Goal: Task Accomplishment & Management: Use online tool/utility

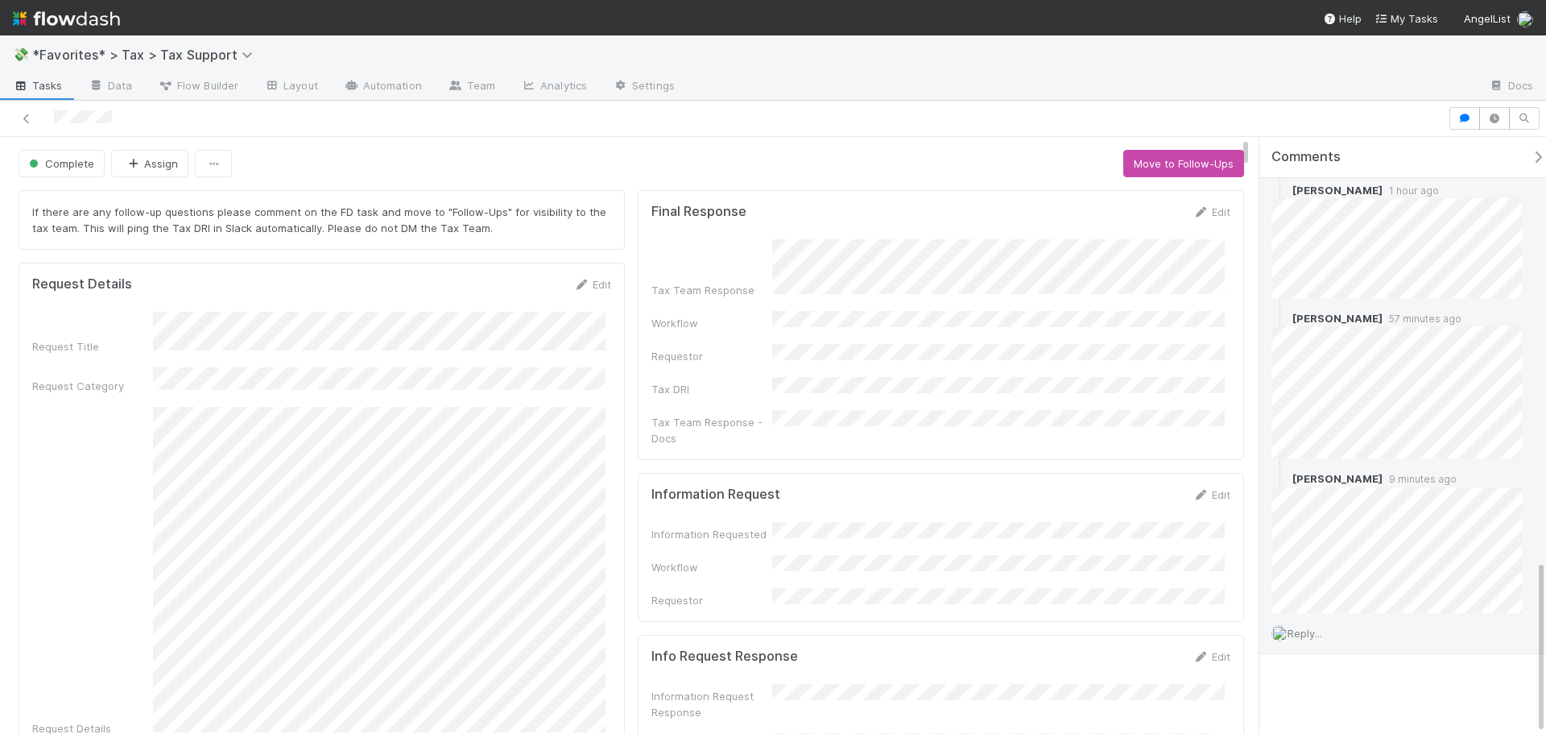
scroll to position [1447, 0]
drag, startPoint x: 1412, startPoint y: 356, endPoint x: 1410, endPoint y: 682, distance: 326.1
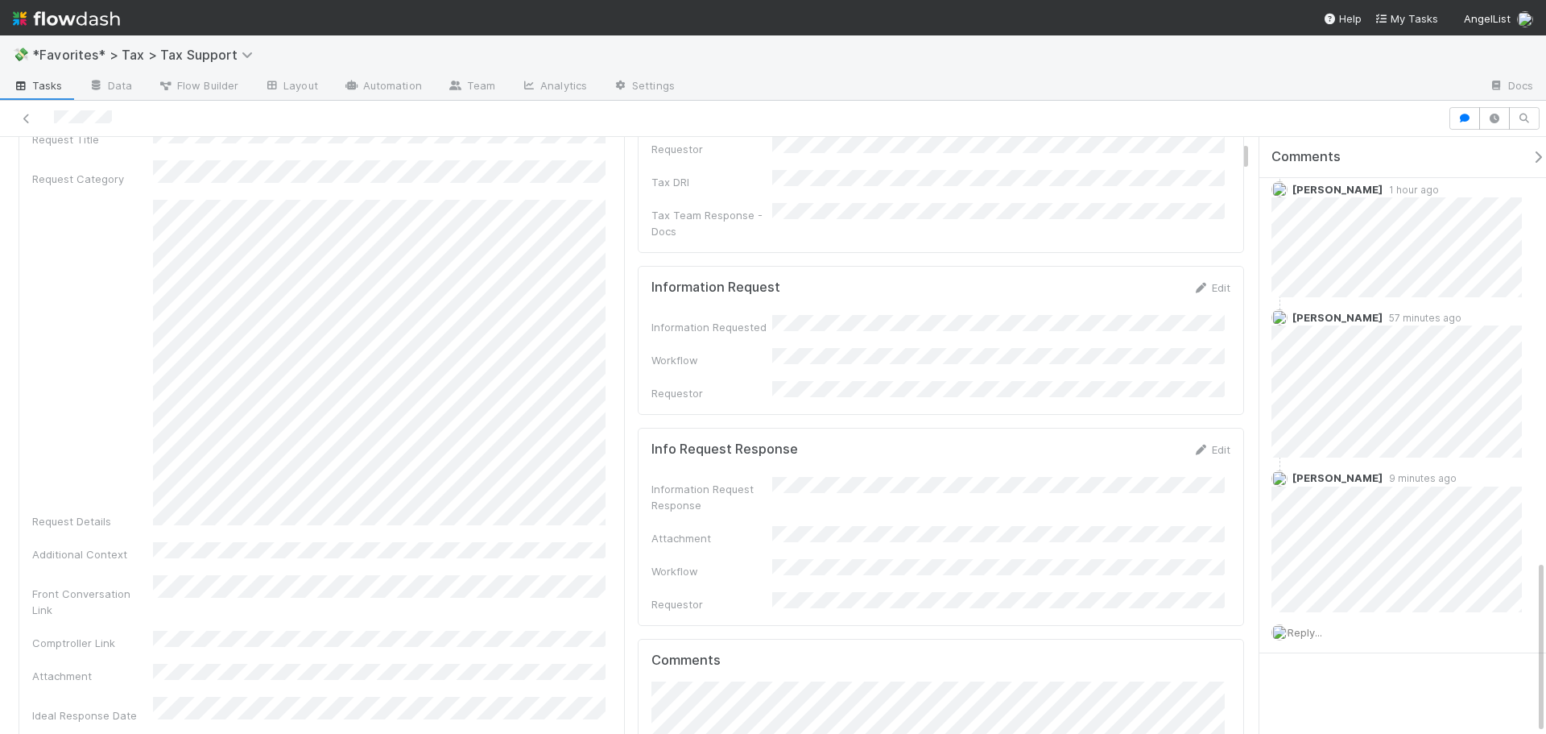
scroll to position [322, 0]
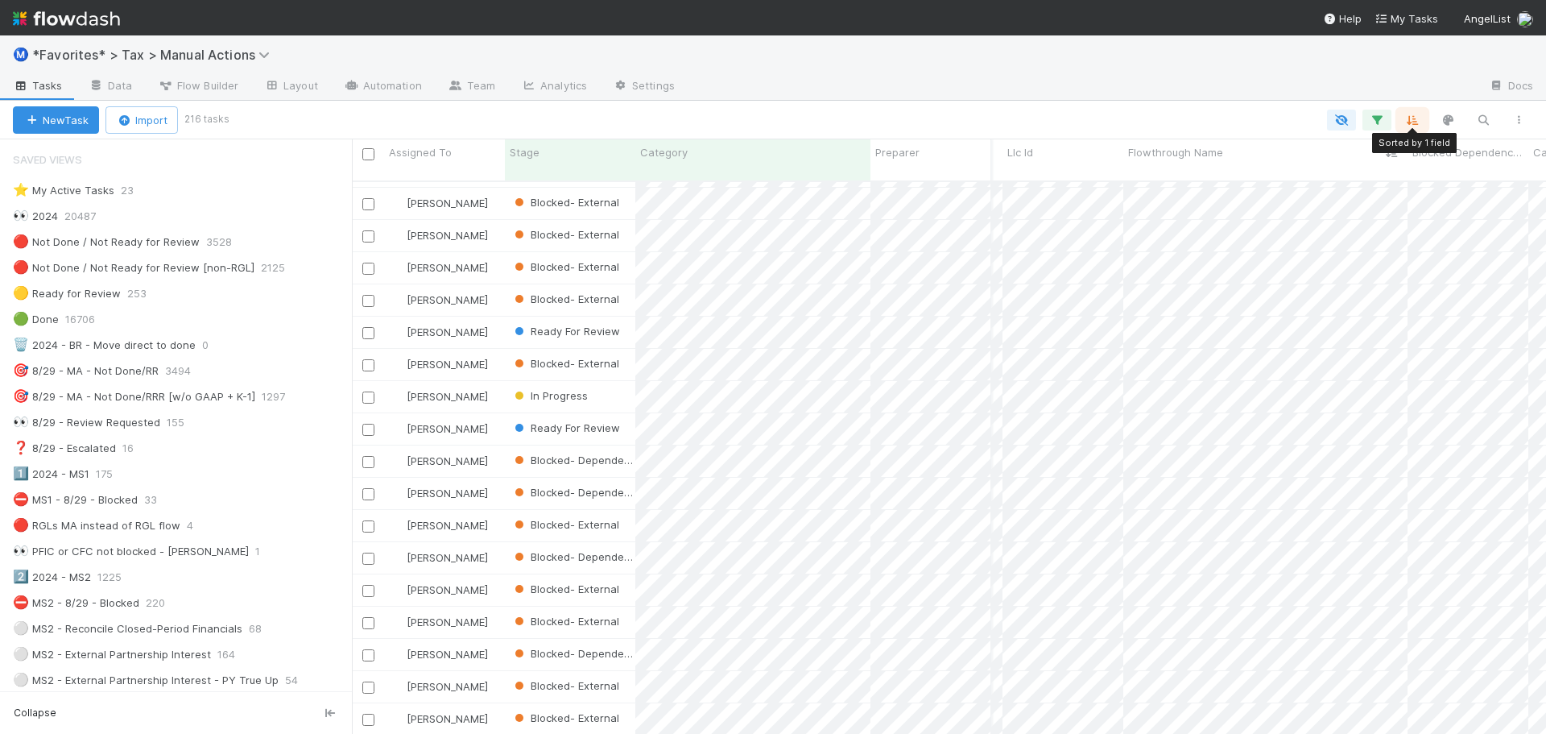
click at [1415, 115] on icon "button" at bounding box center [1412, 120] width 16 height 14
click at [1252, 97] on div "Sort by Flowthrough Name from A → Z Then by" at bounding box center [773, 367] width 1546 height 734
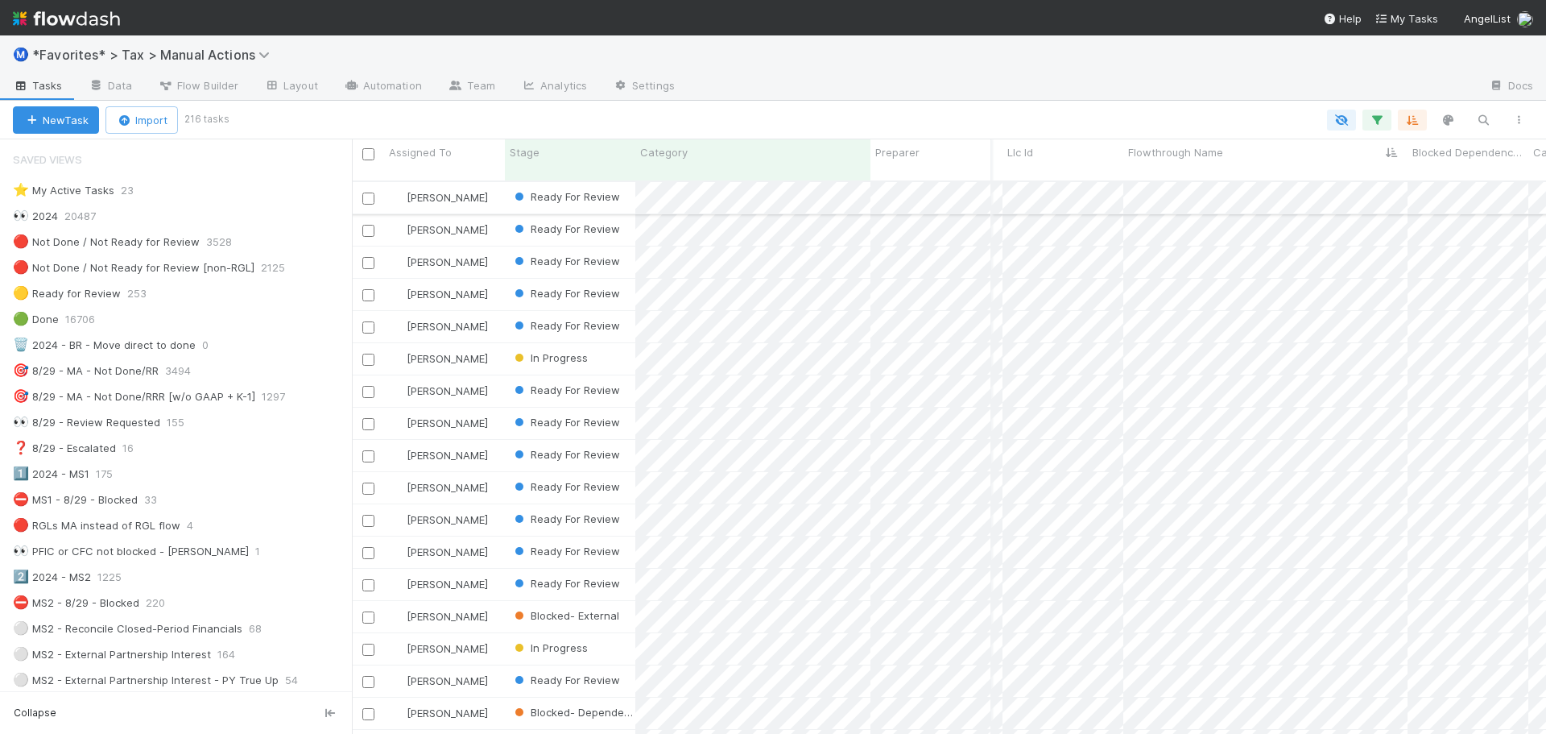
click at [366, 192] on input "checkbox" at bounding box center [368, 198] width 12 height 12
click at [256, 127] on button "Bulk Actions (1)" at bounding box center [237, 119] width 107 height 27
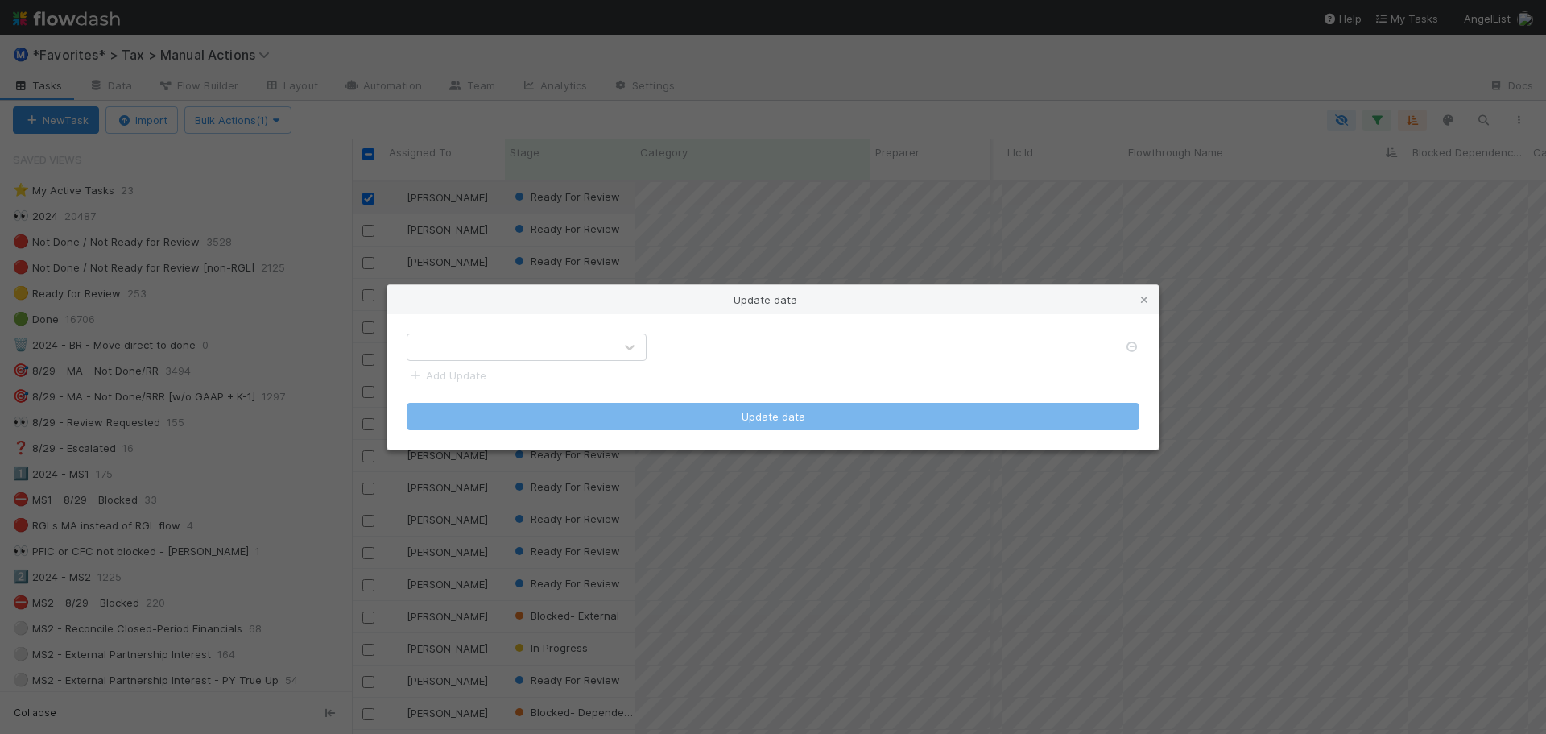
click at [551, 357] on div at bounding box center [510, 347] width 206 height 26
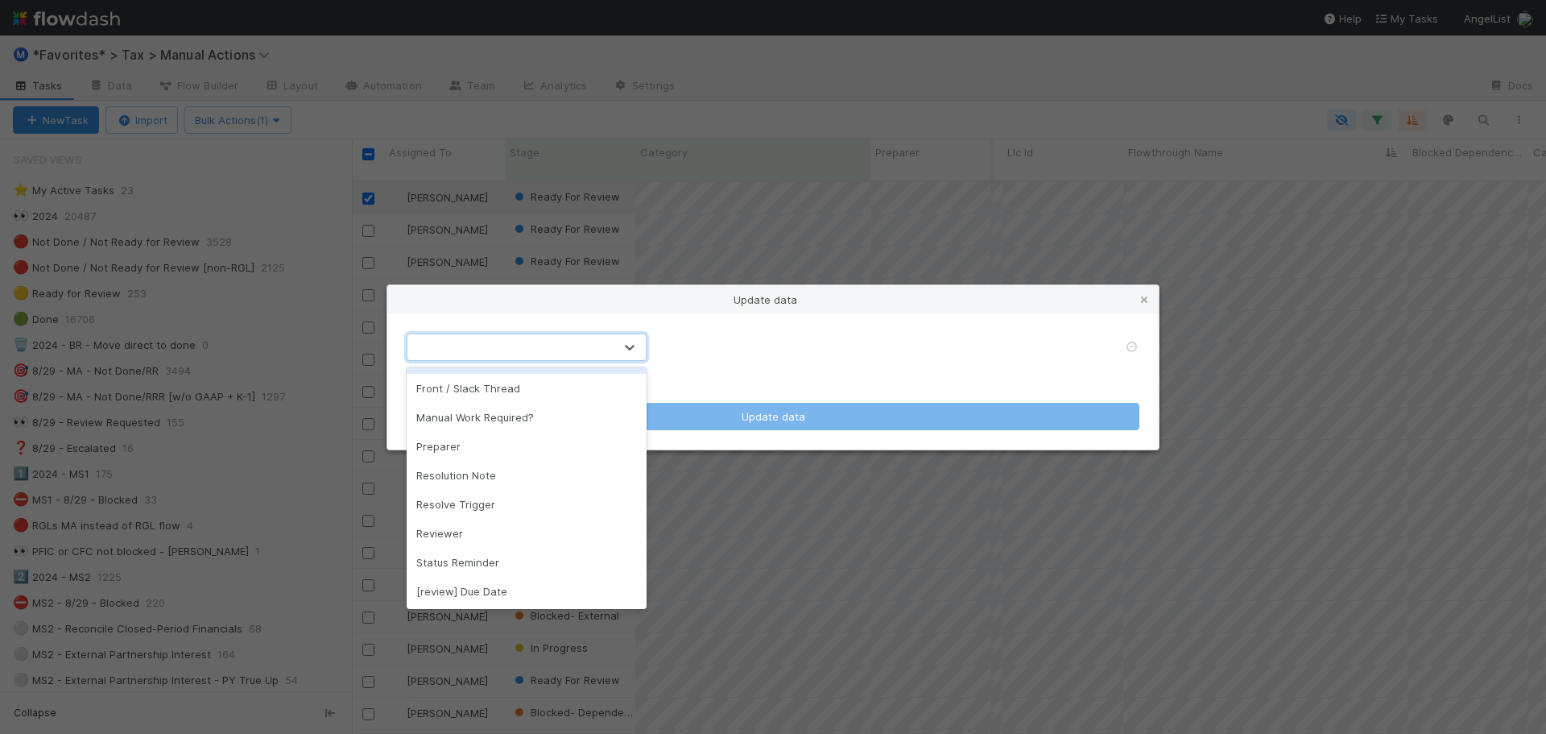
click at [808, 88] on div "Update data option Due Date focused, 1 of 9. 9 results available. Use Up and Do…" at bounding box center [773, 367] width 1546 height 734
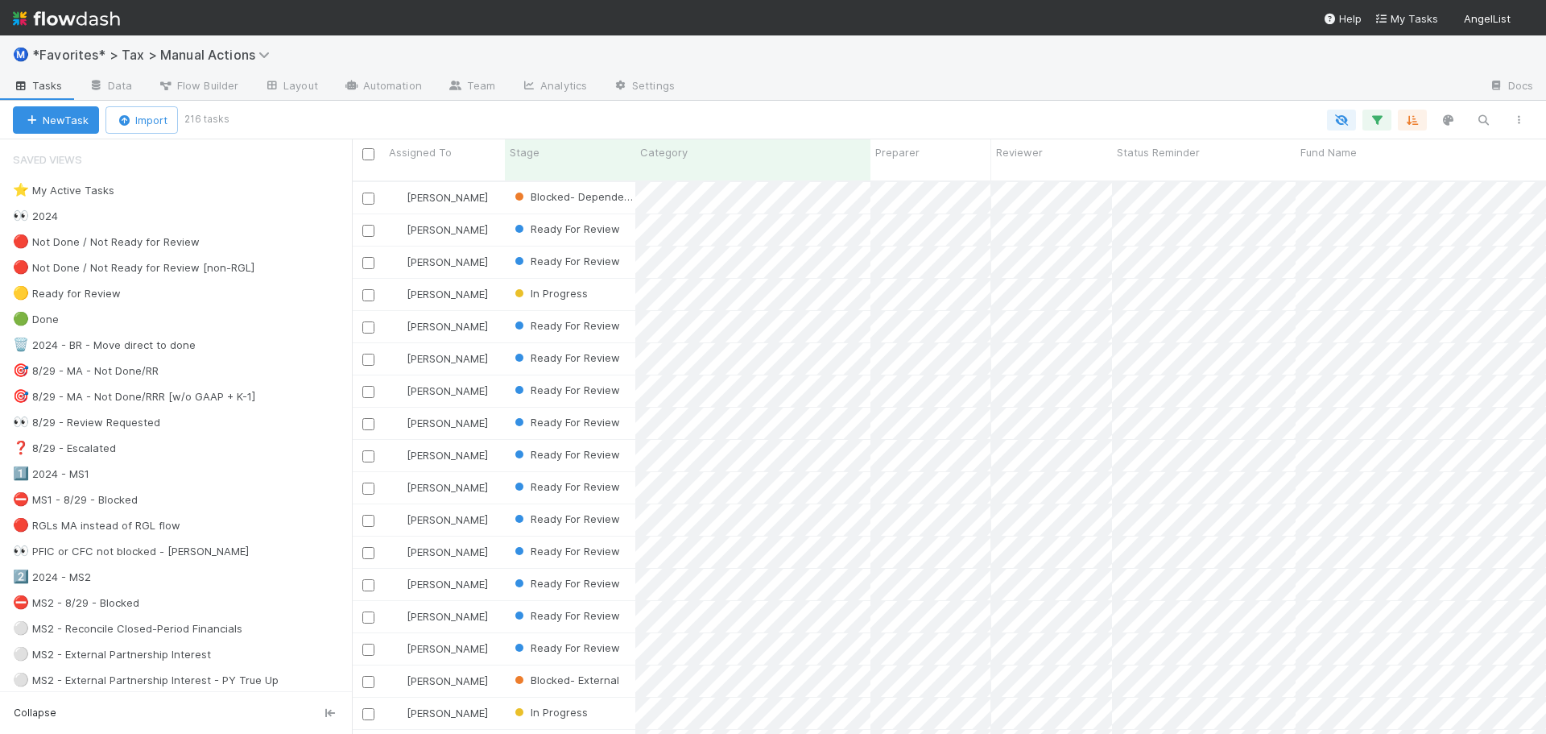
scroll to position [554, 1182]
click at [1121, 87] on div at bounding box center [1082, 87] width 788 height 26
drag, startPoint x: 1121, startPoint y: 87, endPoint x: 1098, endPoint y: 82, distance: 23.1
click at [1098, 82] on div at bounding box center [1082, 87] width 788 height 26
click at [1098, 83] on div at bounding box center [1082, 87] width 788 height 26
